Goal: Task Accomplishment & Management: Use online tool/utility

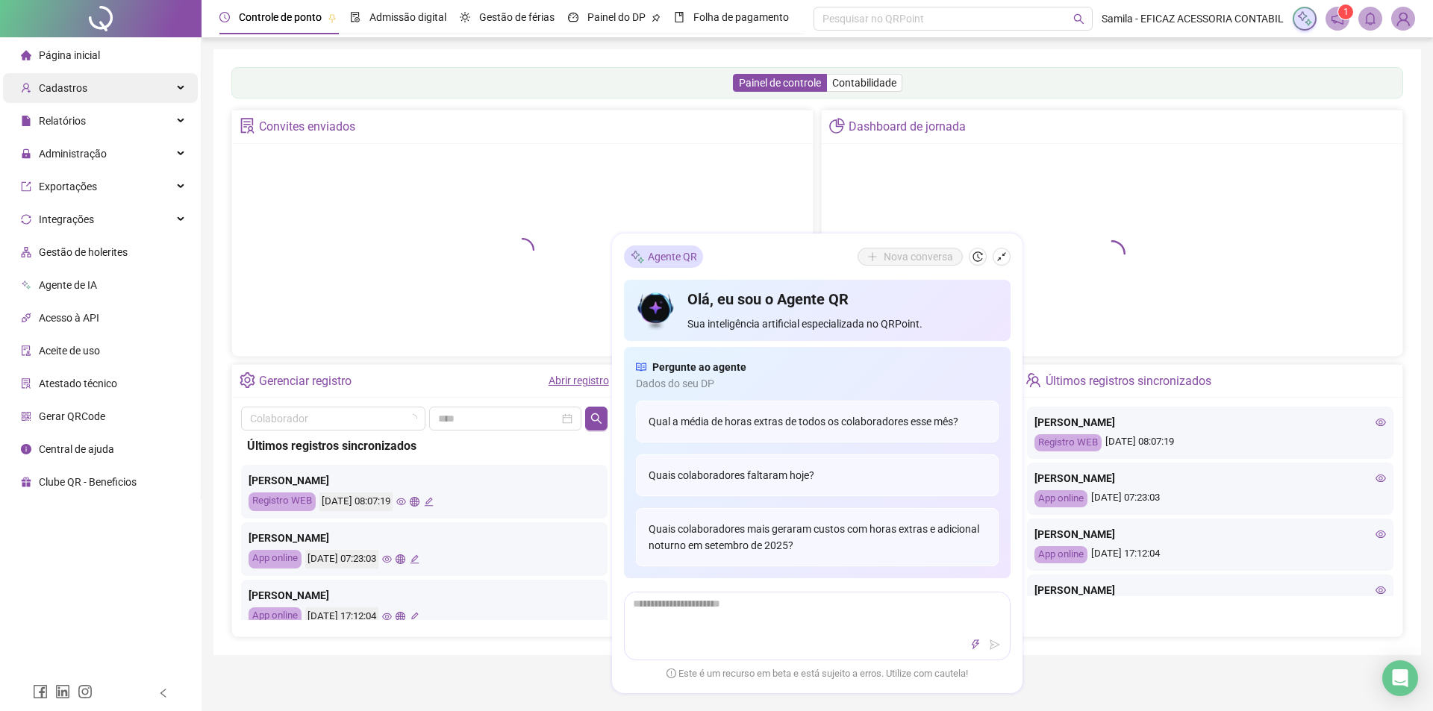
click at [116, 93] on div "Cadastros" at bounding box center [100, 88] width 195 height 30
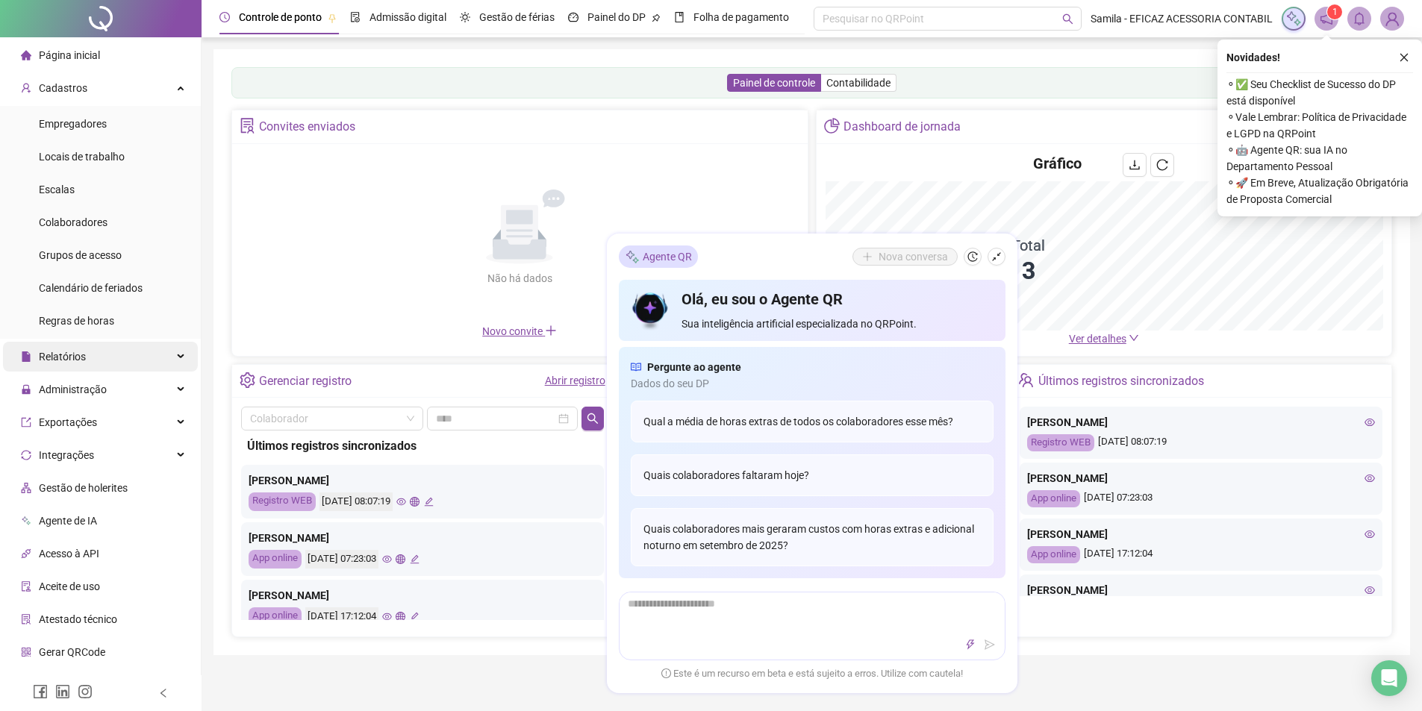
click at [96, 351] on div "Relatórios" at bounding box center [100, 357] width 195 height 30
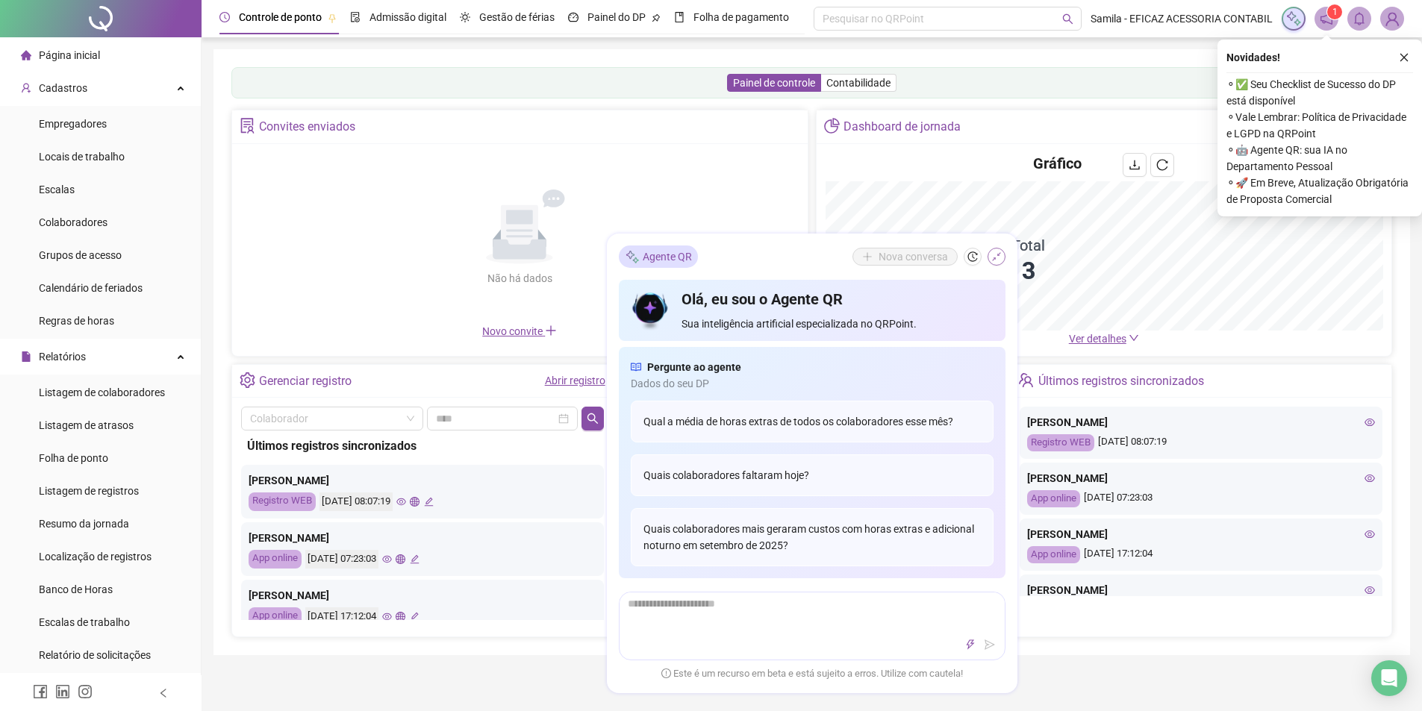
click at [996, 254] on icon "shrink" at bounding box center [996, 256] width 10 height 10
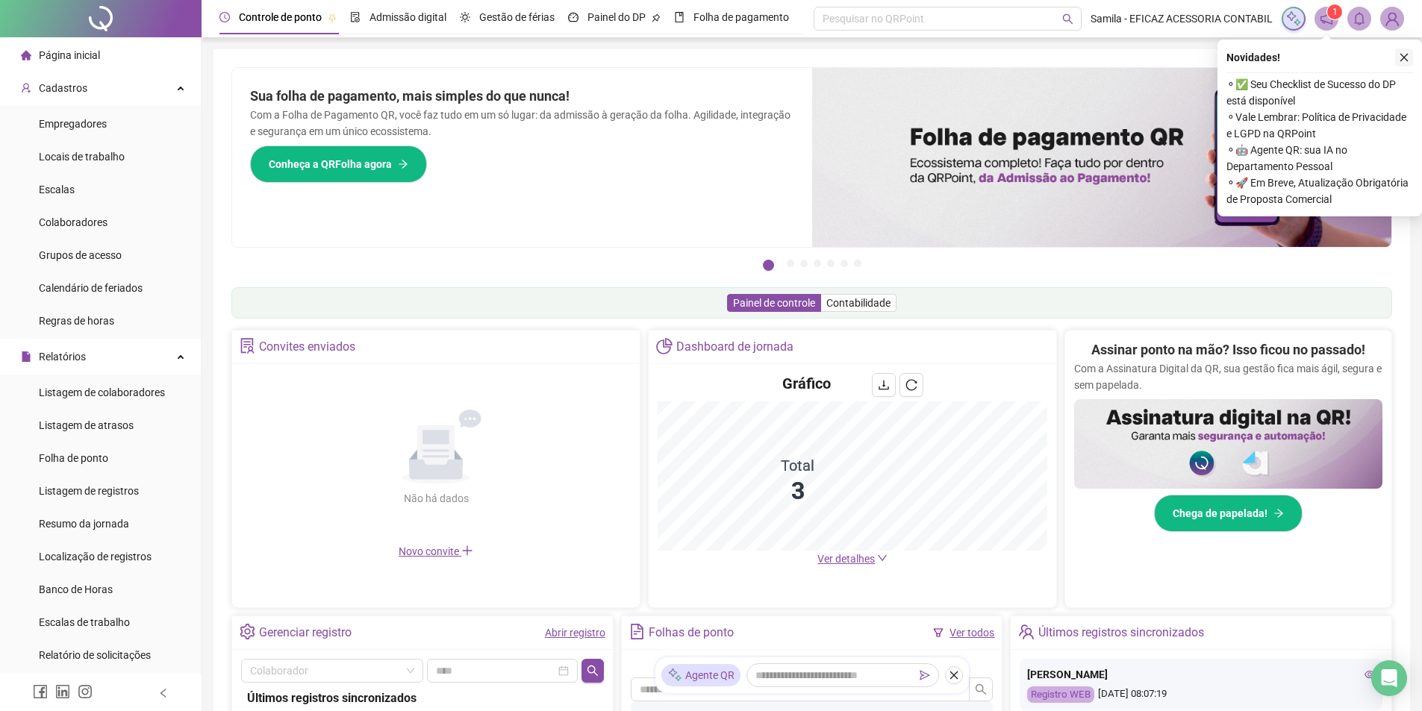
click at [1408, 60] on icon "close" at bounding box center [1403, 57] width 10 height 10
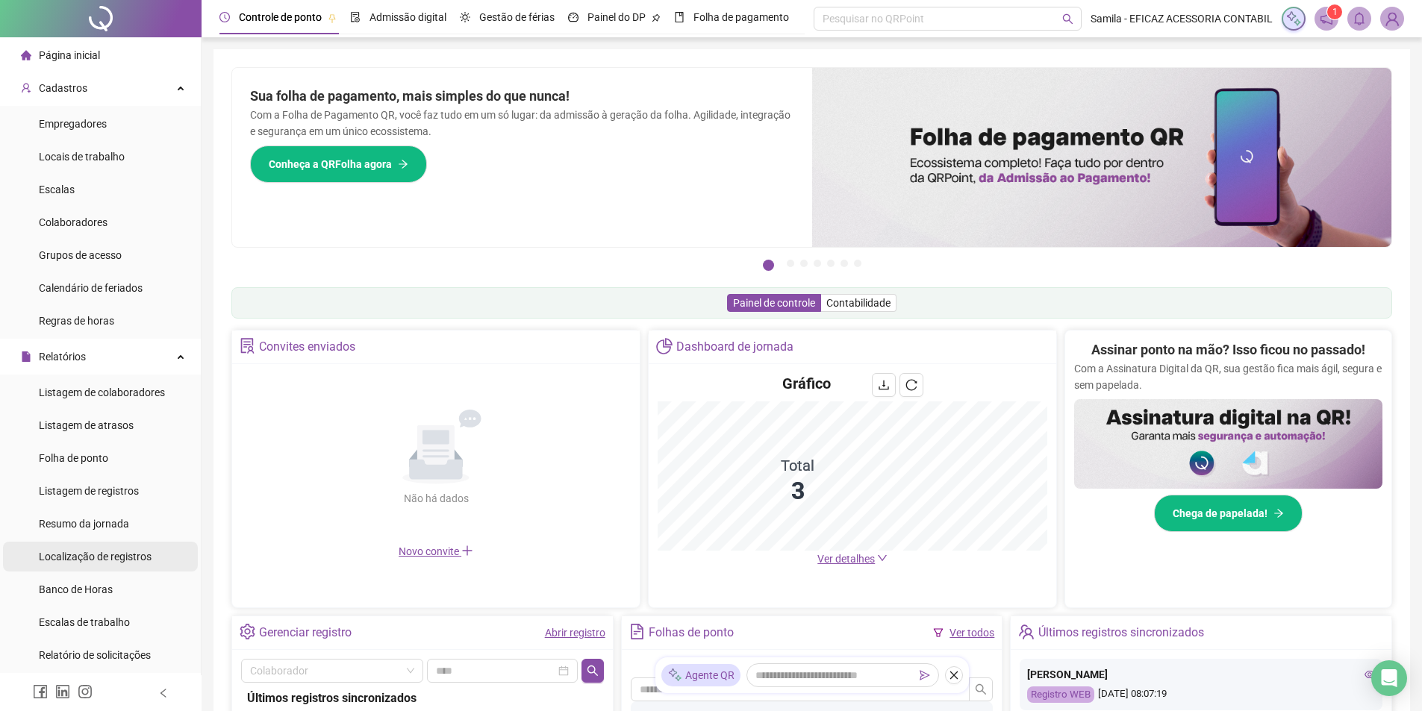
click at [116, 557] on span "Localização de registros" at bounding box center [95, 557] width 113 height 12
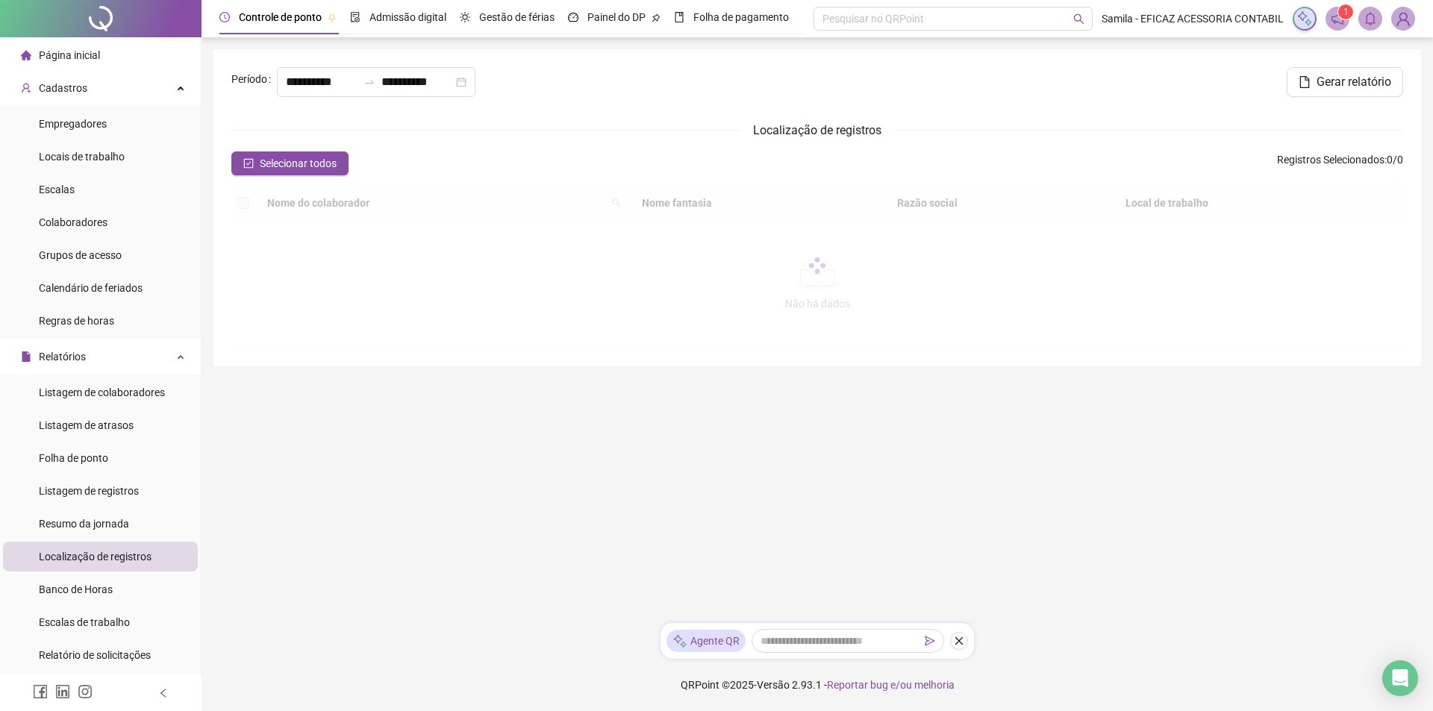
type input "**********"
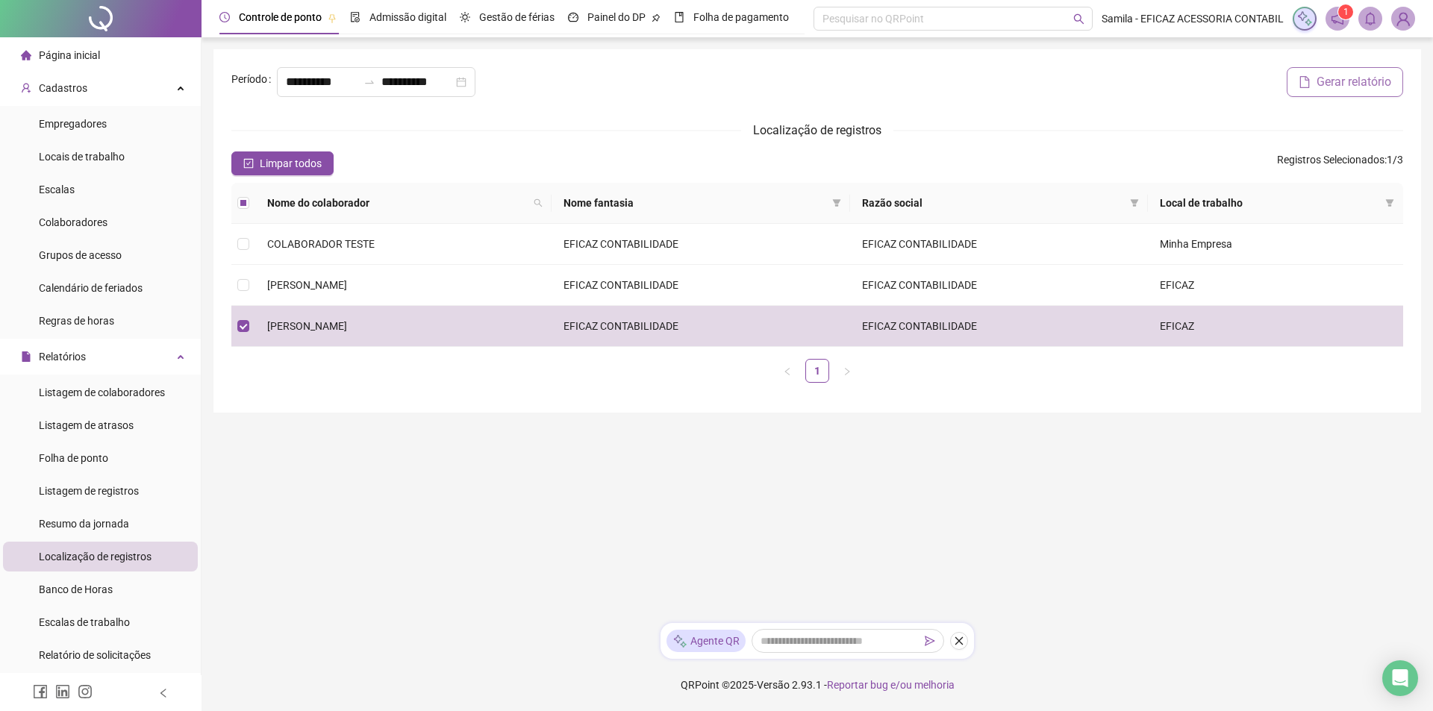
click at [1332, 69] on button "Gerar relatório" at bounding box center [1345, 82] width 116 height 30
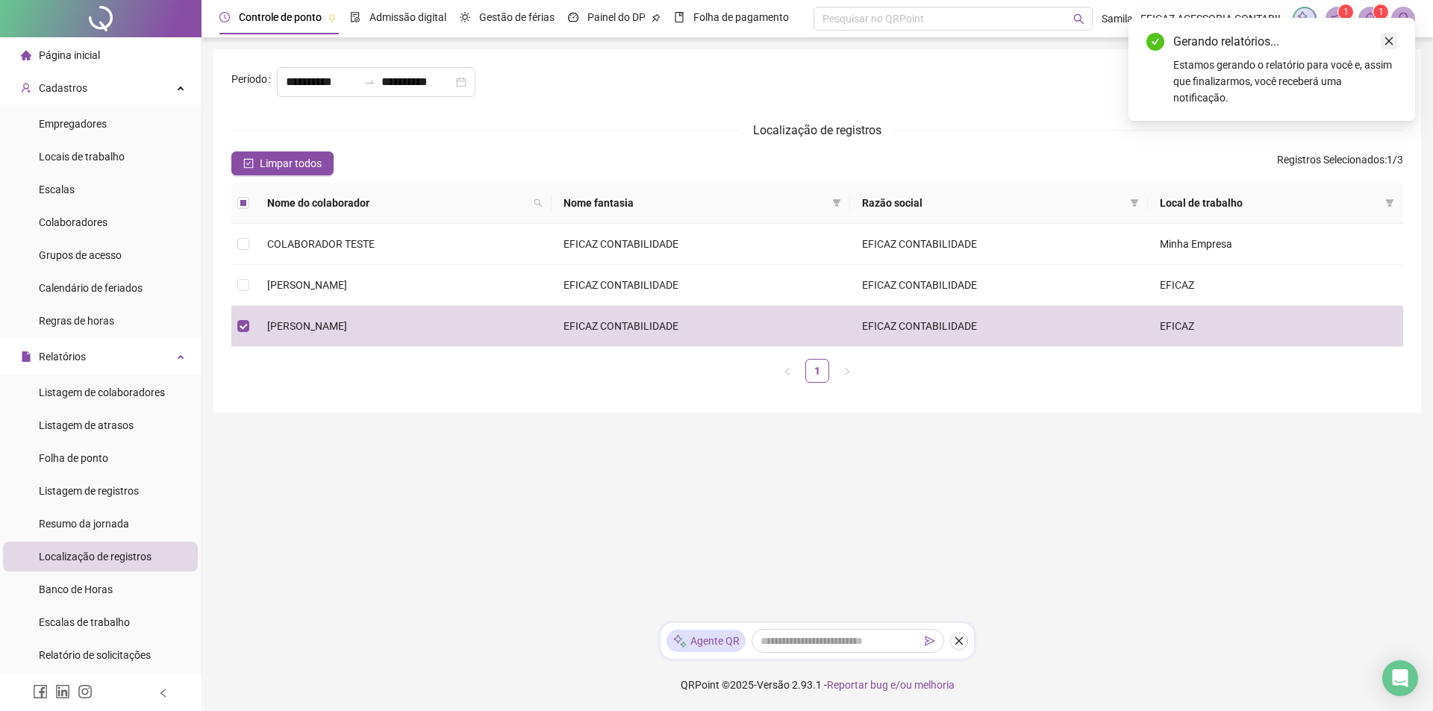
click at [1388, 36] on icon "close" at bounding box center [1389, 41] width 10 height 10
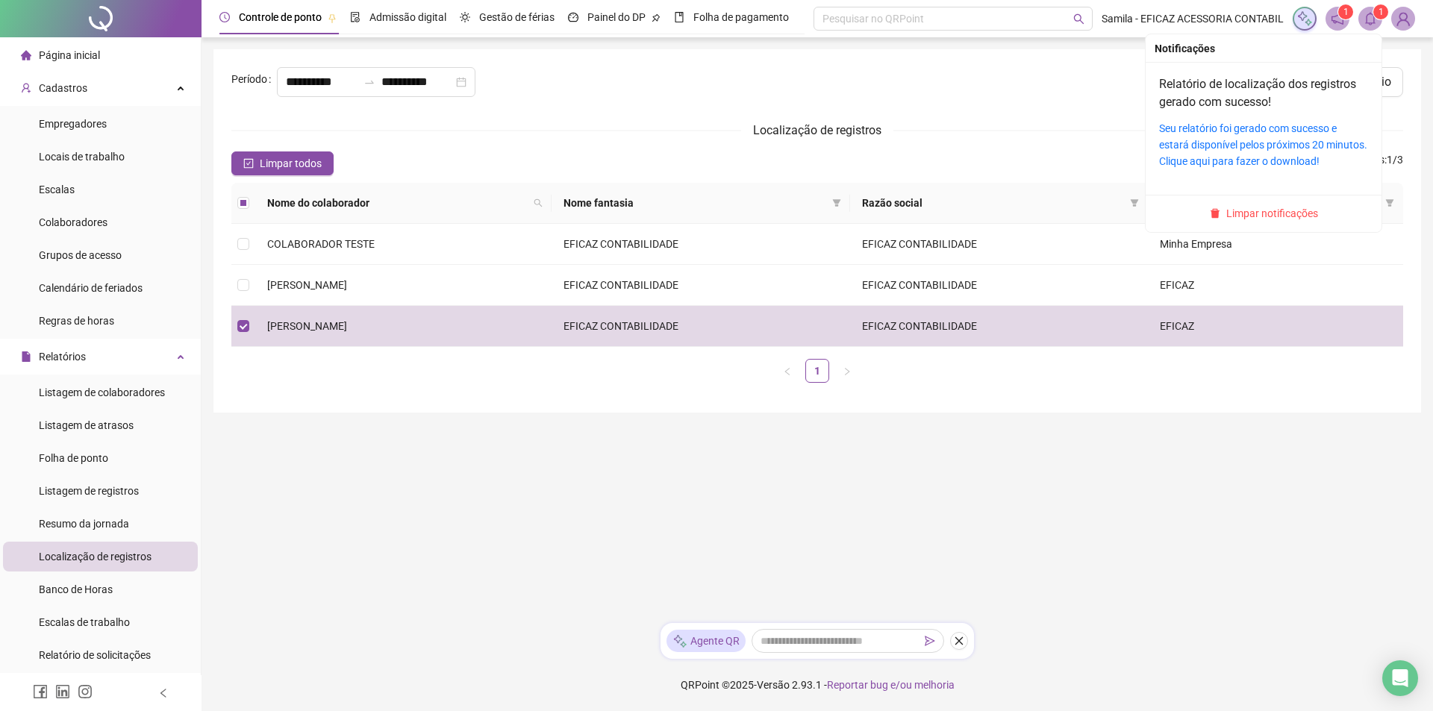
click at [1368, 17] on icon "bell" at bounding box center [1369, 18] width 13 height 13
click at [1251, 135] on div "Seu relatório foi gerado com sucesso e estará disponível pelos próximos 20 minu…" at bounding box center [1263, 144] width 209 height 49
click at [1233, 125] on link "Seu relatório foi gerado com sucesso e estará disponível pelos próximos 20 minu…" at bounding box center [1263, 144] width 208 height 45
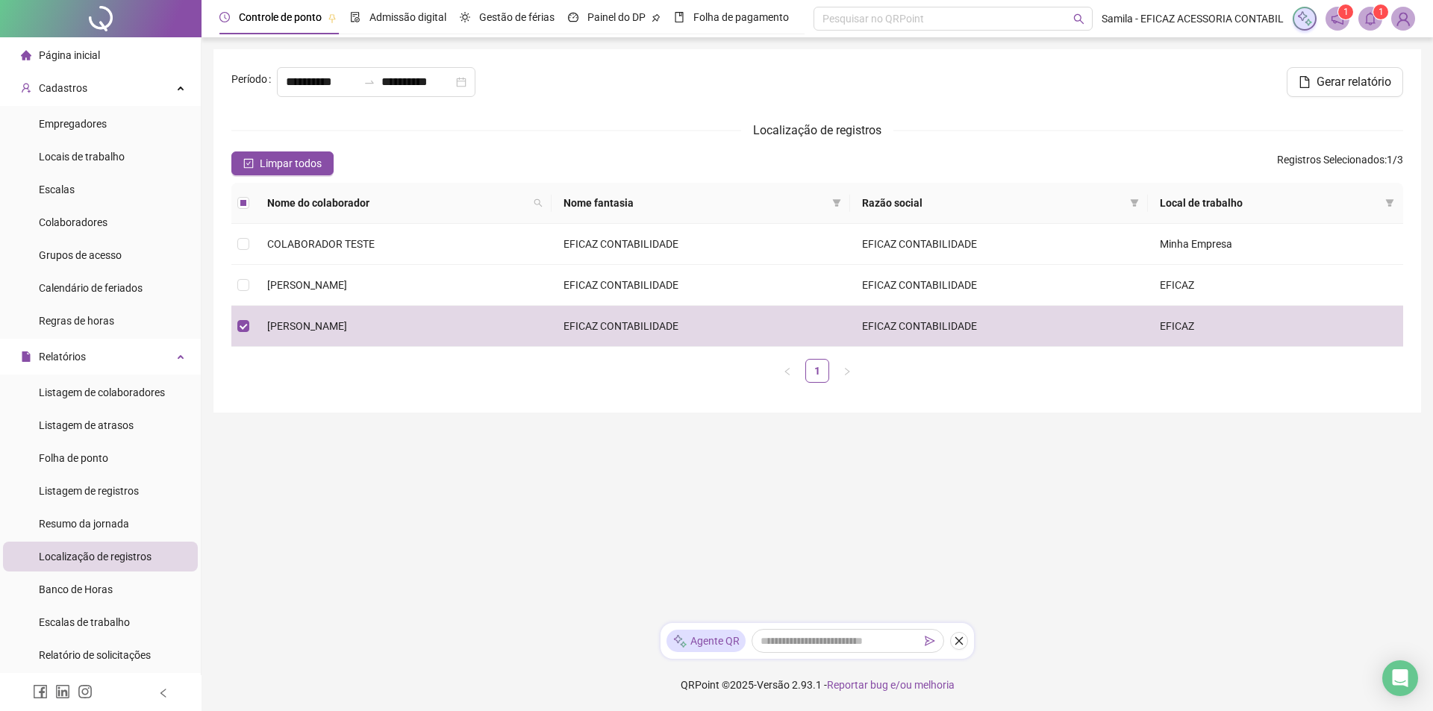
click at [99, 63] on li "Página inicial" at bounding box center [100, 55] width 195 height 30
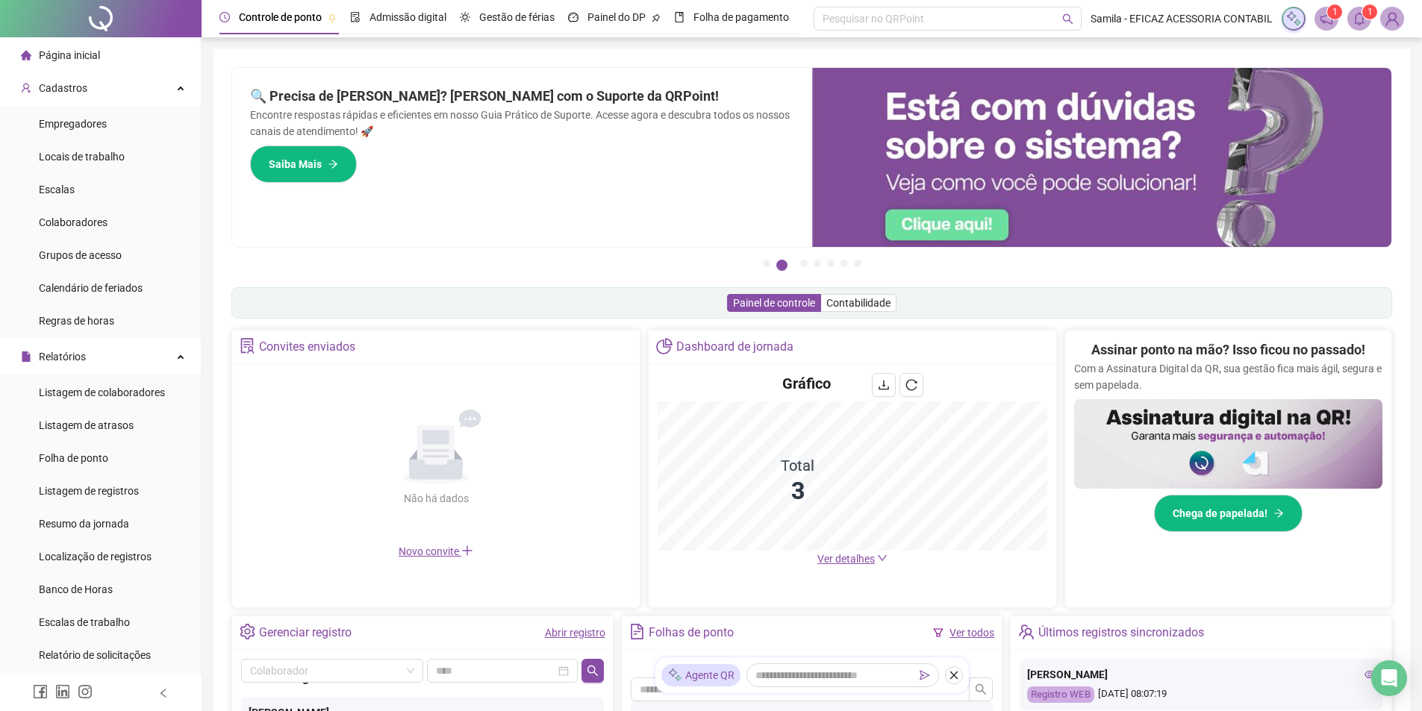
scroll to position [296, 0]
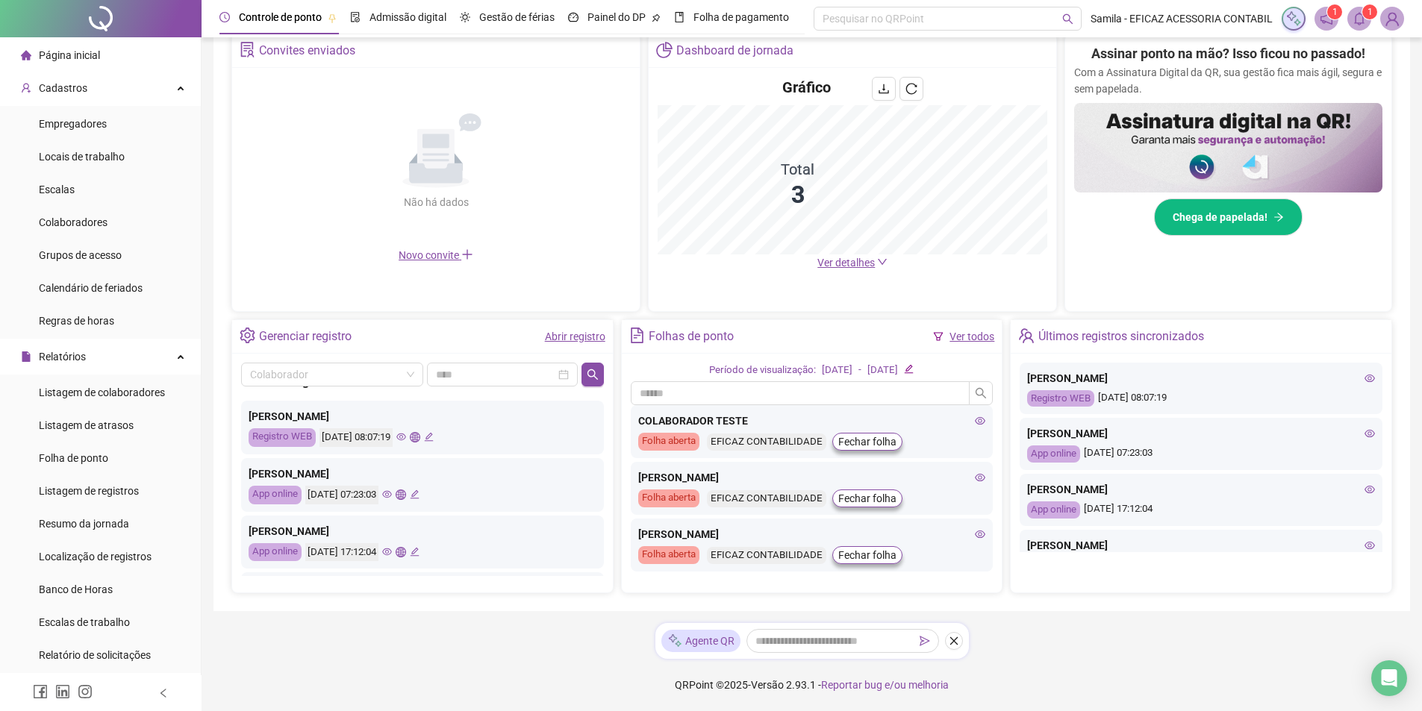
click at [419, 440] on icon "global" at bounding box center [415, 437] width 10 height 10
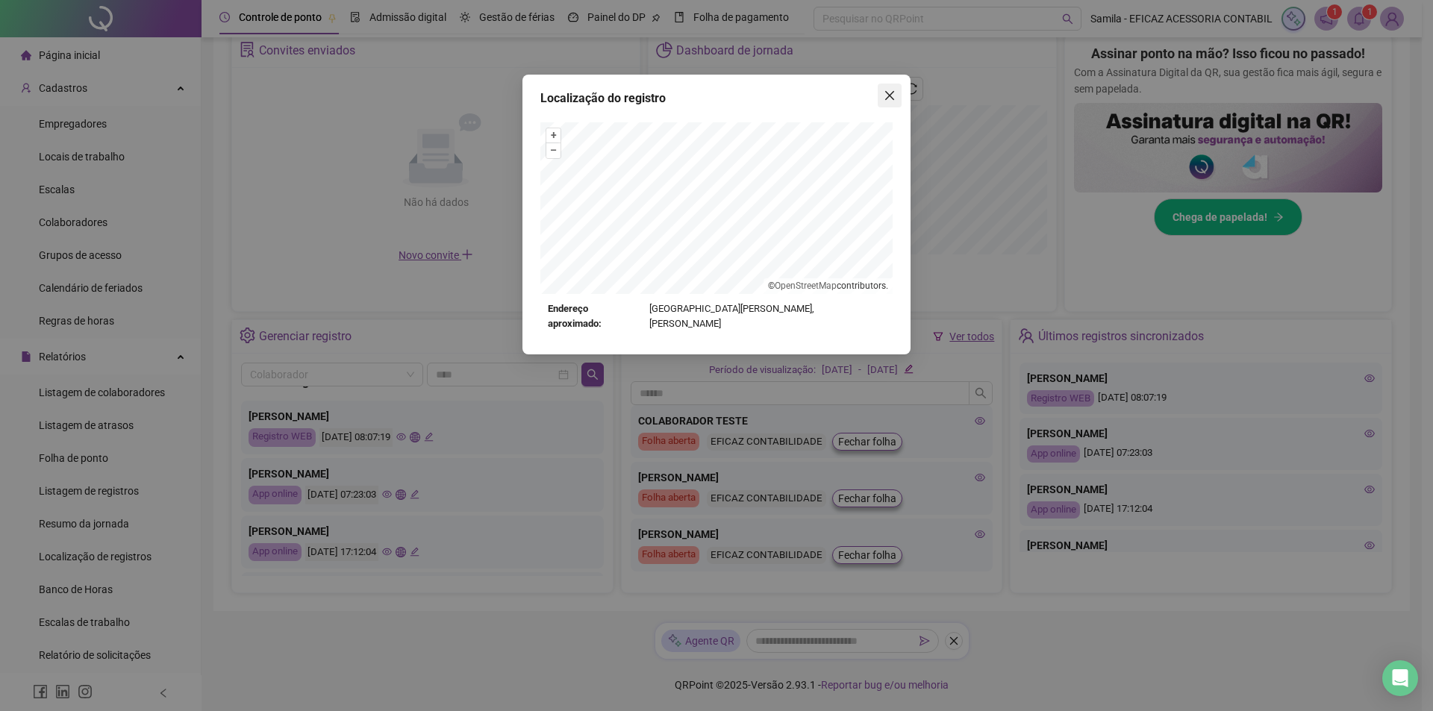
click at [890, 93] on icon "close" at bounding box center [890, 96] width 12 height 12
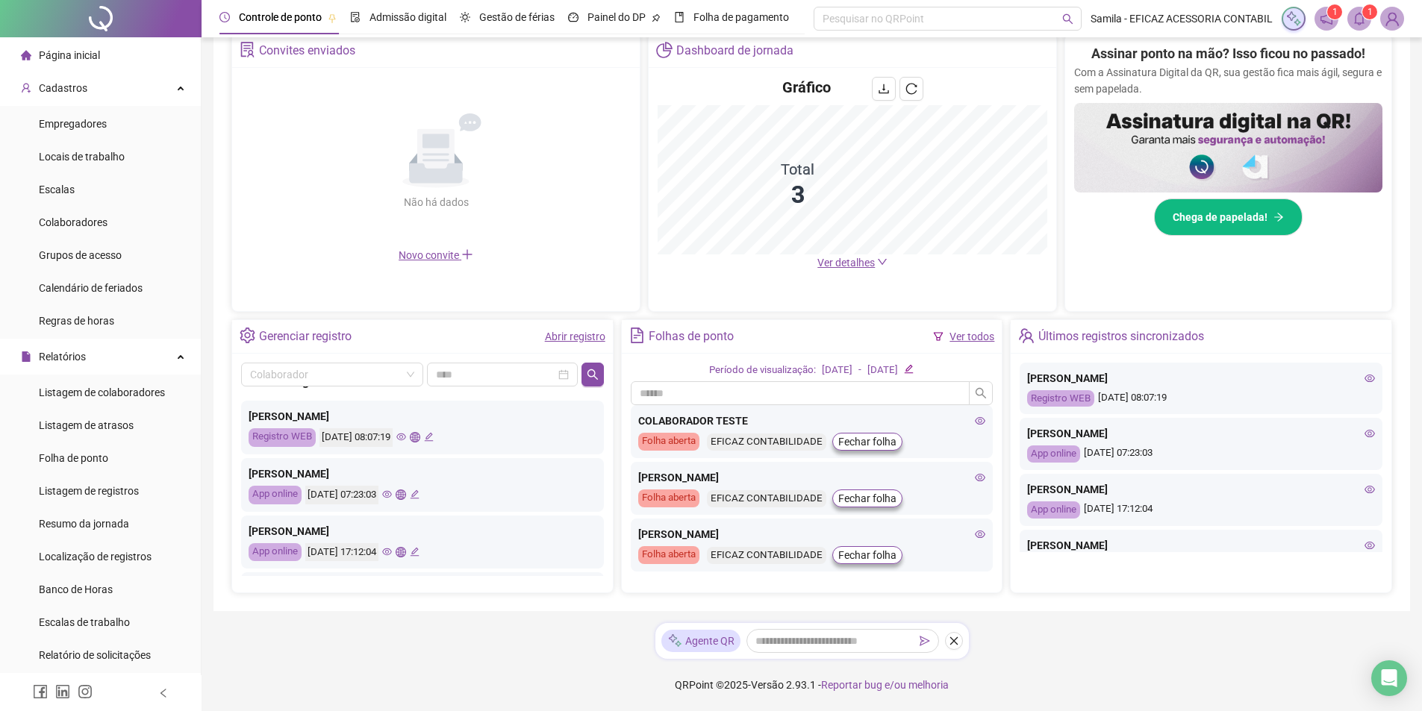
click at [406, 439] on icon "eye" at bounding box center [401, 437] width 10 height 10
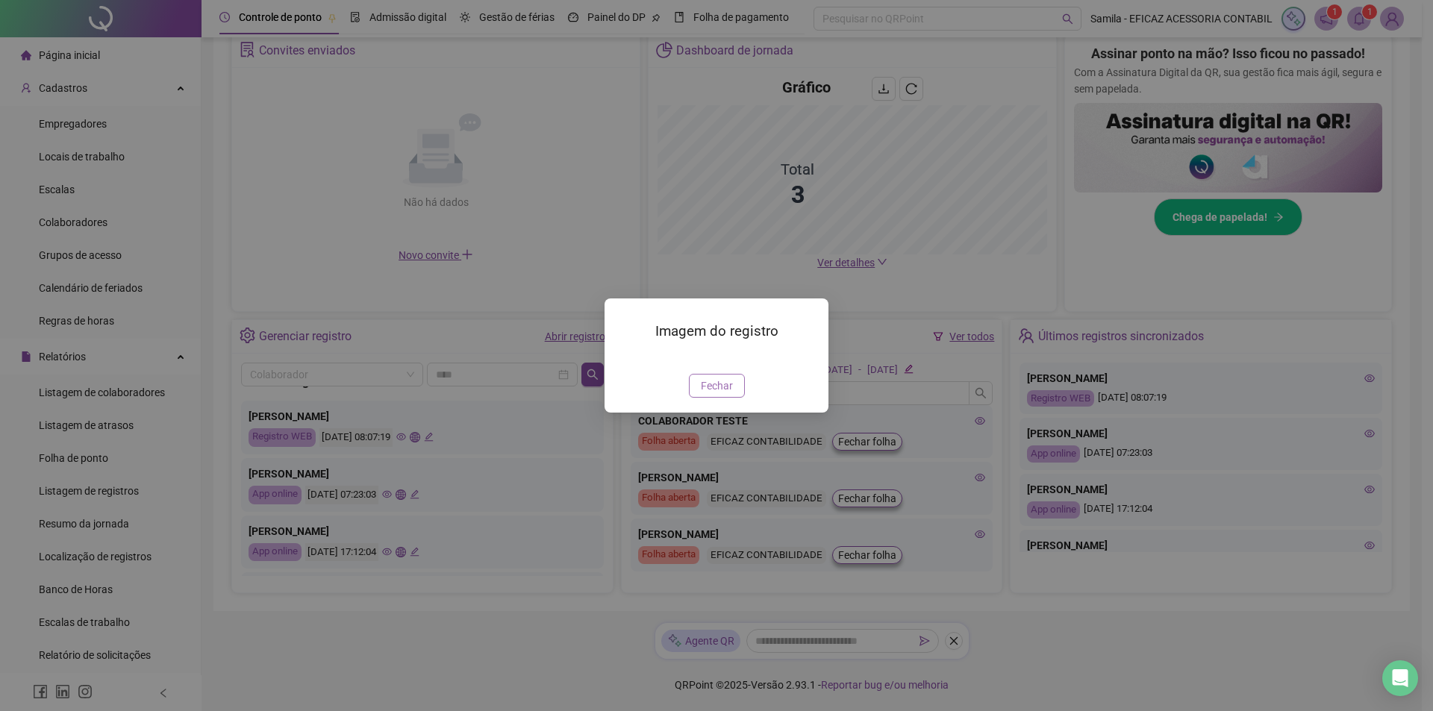
click at [714, 394] on span "Fechar" at bounding box center [717, 386] width 32 height 16
